Goal: Task Accomplishment & Management: Use online tool/utility

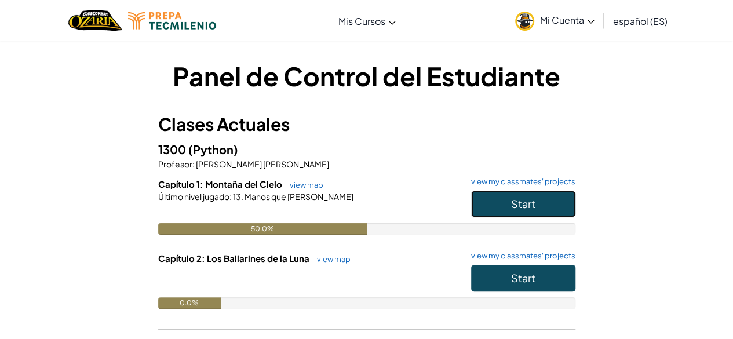
drag, startPoint x: 518, startPoint y: 209, endPoint x: 525, endPoint y: 205, distance: 8.3
click at [518, 209] on span "Start" at bounding box center [523, 203] width 24 height 13
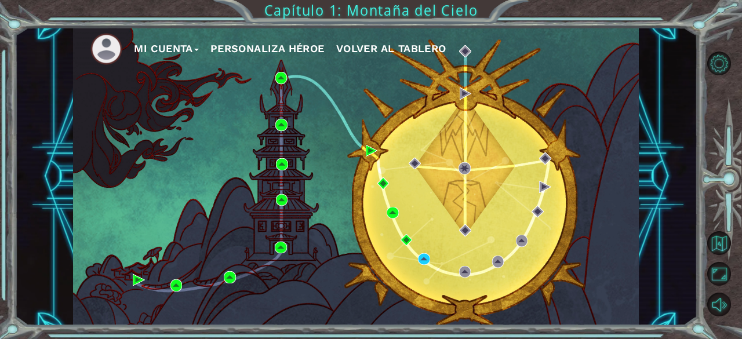
drag, startPoint x: 100, startPoint y: 0, endPoint x: 426, endPoint y: 163, distance: 364.9
click at [446, 154] on div "Mi Cuenta Personaliza Héroe Volver al Tablero" at bounding box center [356, 176] width 566 height 298
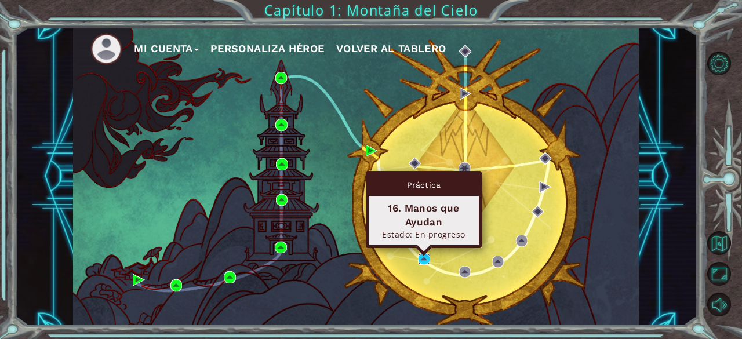
click at [428, 256] on img at bounding box center [424, 259] width 12 height 12
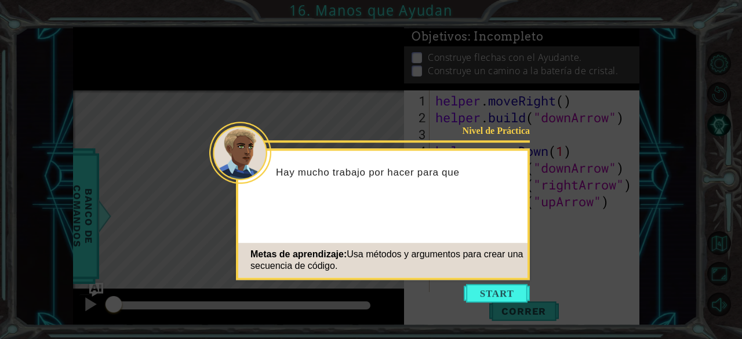
drag, startPoint x: 437, startPoint y: 311, endPoint x: 455, endPoint y: 304, distance: 19.1
click at [437, 311] on icon at bounding box center [371, 169] width 742 height 339
click at [507, 279] on div "Nivel de Práctica Hay mucho trabajo por hacer para que el Mono Metas de aprendi…" at bounding box center [383, 214] width 294 height 132
click at [505, 291] on button "Start" at bounding box center [497, 293] width 66 height 19
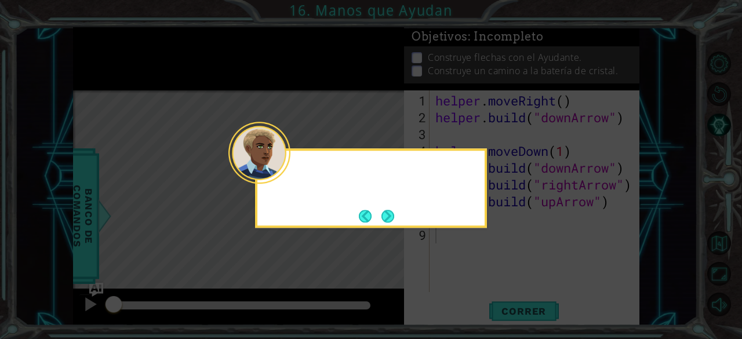
click at [504, 291] on icon at bounding box center [371, 169] width 742 height 339
click at [505, 289] on icon at bounding box center [371, 169] width 742 height 339
click at [471, 144] on icon at bounding box center [371, 169] width 742 height 339
drag, startPoint x: 494, startPoint y: 156, endPoint x: 494, endPoint y: 147, distance: 9.3
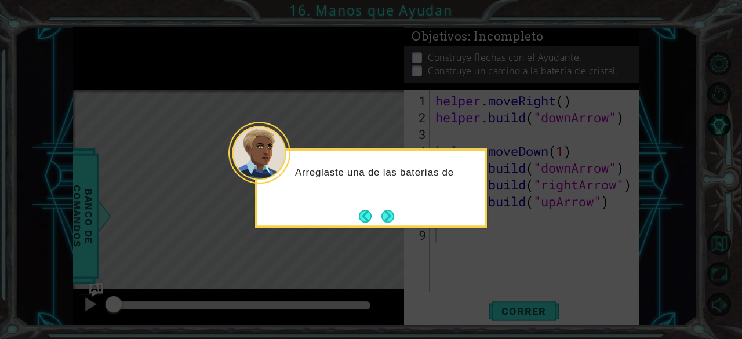
click at [494, 155] on icon at bounding box center [371, 169] width 742 height 339
click at [494, 142] on icon at bounding box center [371, 169] width 742 height 339
drag, startPoint x: 312, startPoint y: 110, endPoint x: 356, endPoint y: 165, distance: 69.7
click at [347, 158] on body "1 ההההההההההההההההההההההההההההההההההההההההההההההההההההההההההההההההההההההההההההה…" at bounding box center [371, 169] width 742 height 339
drag, startPoint x: 365, startPoint y: 174, endPoint x: 375, endPoint y: 187, distance: 15.7
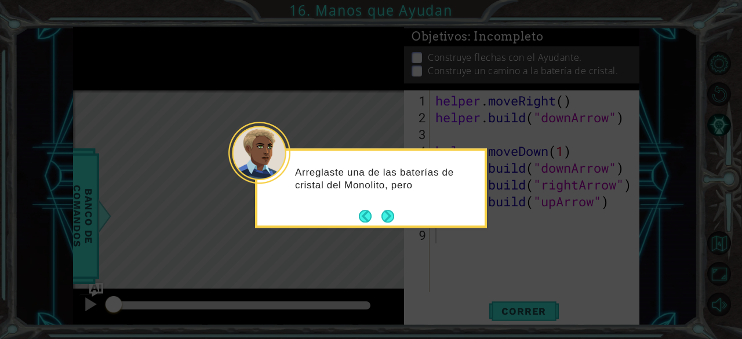
click at [367, 180] on p "Arreglaste una de las baterías de cristal del Monolito, pero" at bounding box center [385, 178] width 181 height 25
click at [395, 226] on div "Arreglaste una de las baterías de cristal del Monolito, pero" at bounding box center [371, 187] width 232 height 79
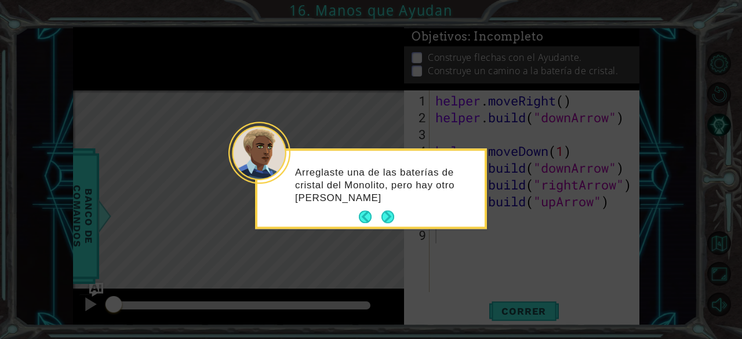
drag, startPoint x: 398, startPoint y: 225, endPoint x: 500, endPoint y: 247, distance: 104.3
click at [400, 224] on div "Arreglaste una de las baterías de cristal del Monolito, pero hay otro [PERSON_N…" at bounding box center [371, 188] width 232 height 81
drag, startPoint x: 381, startPoint y: 195, endPoint x: 381, endPoint y: 203, distance: 7.6
click at [381, 203] on p "Arreglaste una de las baterías de cristal del Monolito, pero hay otro Ayudante …" at bounding box center [385, 185] width 181 height 38
click at [390, 225] on footer at bounding box center [376, 217] width 35 height 17
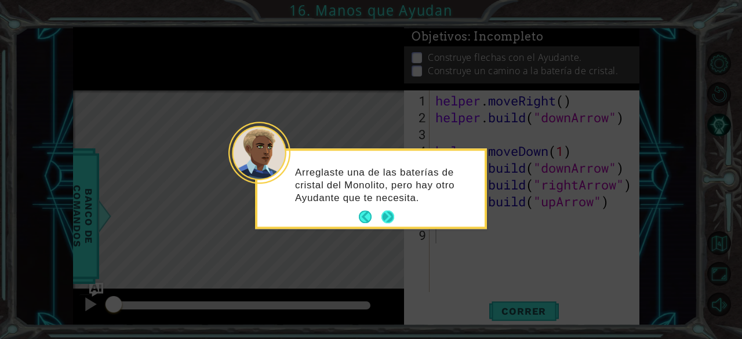
drag, startPoint x: 391, startPoint y: 225, endPoint x: 388, endPoint y: 216, distance: 9.9
click at [391, 224] on footer at bounding box center [376, 217] width 35 height 17
click at [388, 216] on button "Next" at bounding box center [387, 216] width 21 height 21
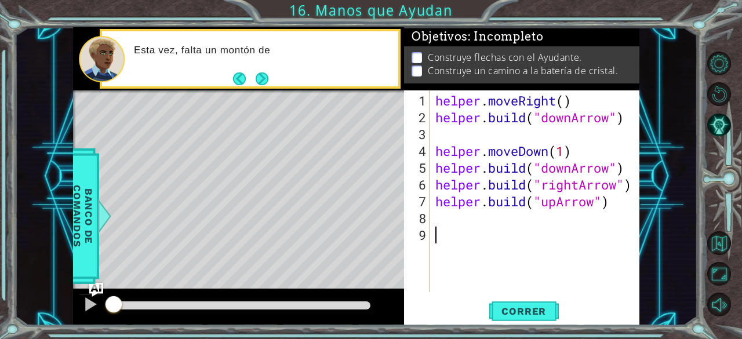
click at [559, 101] on div "helper . moveRight ( ) helper . build ( "downArrow" ) helper . moveDown ( 1 ) h…" at bounding box center [538, 209] width 210 height 235
click at [570, 106] on div "helper . moveRight ( ) helper . build ( "downArrow" ) helper . moveDown ( 1 ) h…" at bounding box center [538, 209] width 210 height 235
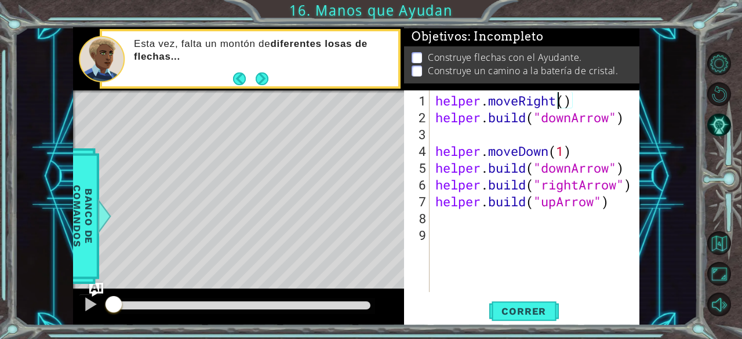
click at [558, 101] on div "helper . moveRight ( ) helper . build ( "downArrow" ) helper . moveDown ( 1 ) h…" at bounding box center [538, 209] width 210 height 235
click at [562, 102] on div "helper . moveRight ( ) helper . build ( "downArrow" ) helper . moveDown ( 1 ) h…" at bounding box center [538, 209] width 210 height 235
type textarea "helper.moveRight(1)"
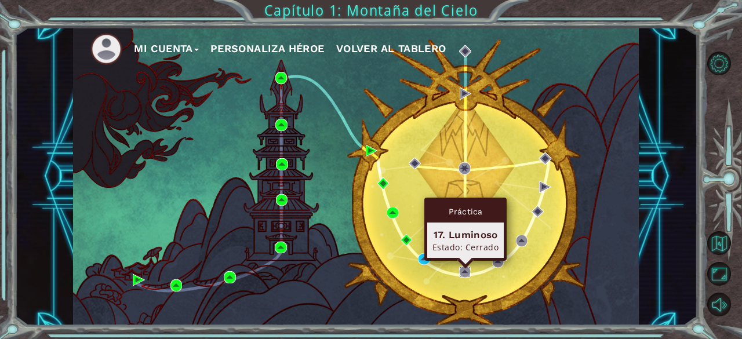
click at [464, 271] on img at bounding box center [465, 272] width 12 height 12
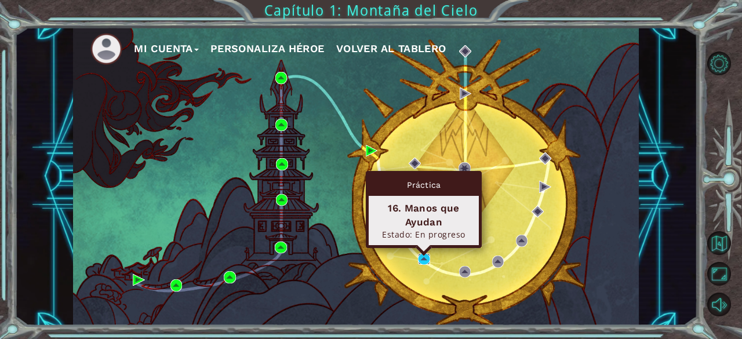
click at [425, 254] on img at bounding box center [424, 259] width 12 height 12
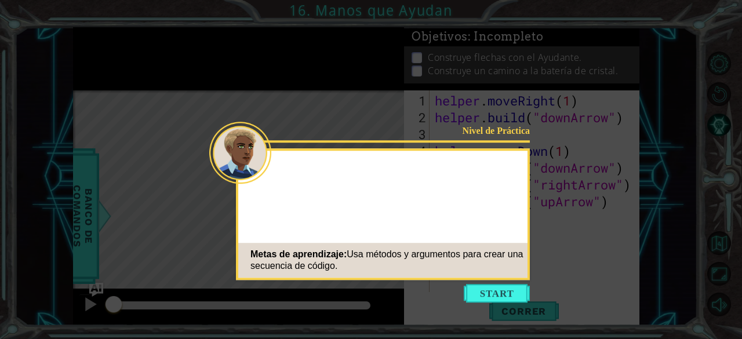
click at [509, 154] on header "Nivel de Práctica" at bounding box center [382, 153] width 289 height 5
click at [507, 292] on button "Start" at bounding box center [497, 293] width 66 height 19
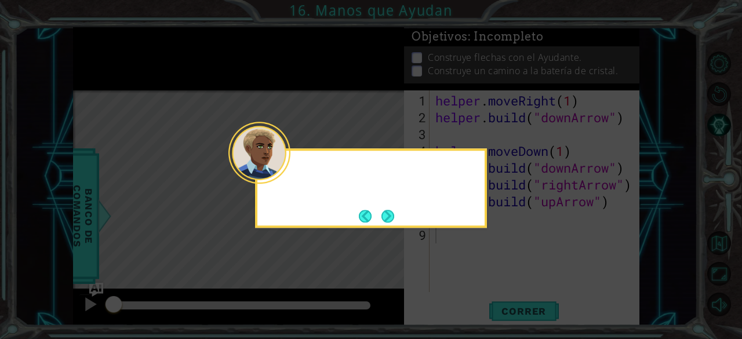
drag, startPoint x: 480, startPoint y: 275, endPoint x: 440, endPoint y: 254, distance: 44.6
click at [479, 275] on icon at bounding box center [371, 169] width 742 height 339
click at [421, 234] on icon at bounding box center [371, 169] width 742 height 339
click at [365, 221] on div "[DEMOGRAPHIC_DATA] u" at bounding box center [371, 187] width 232 height 79
click at [385, 216] on button "Next" at bounding box center [387, 216] width 20 height 20
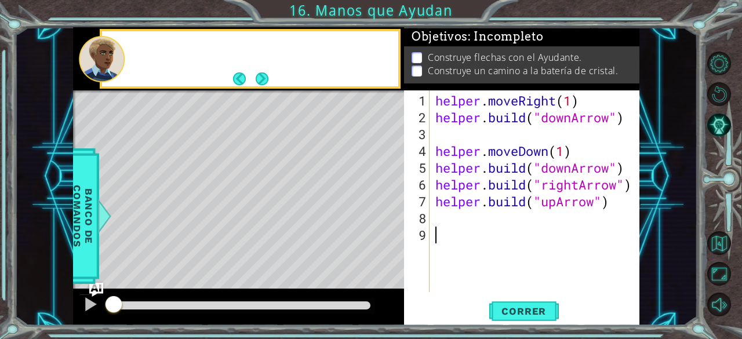
click at [407, 209] on div "7" at bounding box center [417, 201] width 23 height 17
click at [569, 103] on div "helper . moveRight ( 1 ) helper . build ( "downArrow" ) helper . moveDown ( 1 )…" at bounding box center [538, 209] width 210 height 235
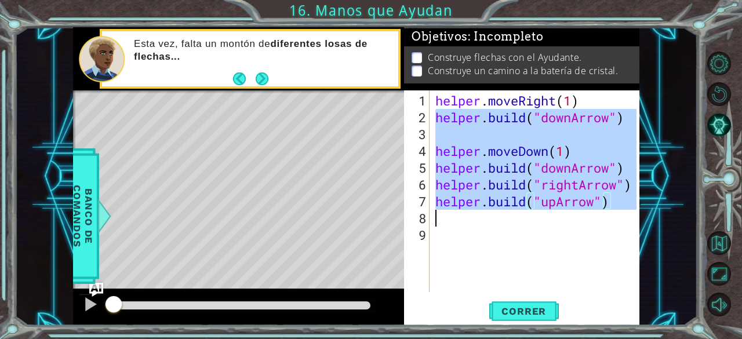
drag, startPoint x: 433, startPoint y: 119, endPoint x: 650, endPoint y: 210, distance: 235.1
click at [650, 210] on div "1 ההההההההההההההההההההההההההההההההההההההההההההההההההההההההההההההההההההההההההההה…" at bounding box center [356, 176] width 683 height 298
type textarea "[DOMAIN_NAME]("upArrow")"
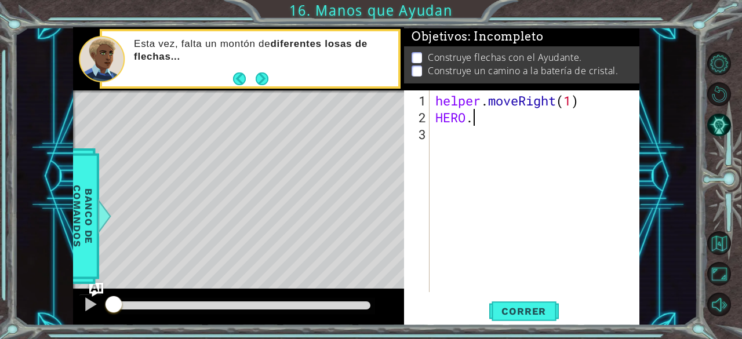
scroll to position [0, 1]
type textarea "HERO.JUMP"
